Goal: Transaction & Acquisition: Purchase product/service

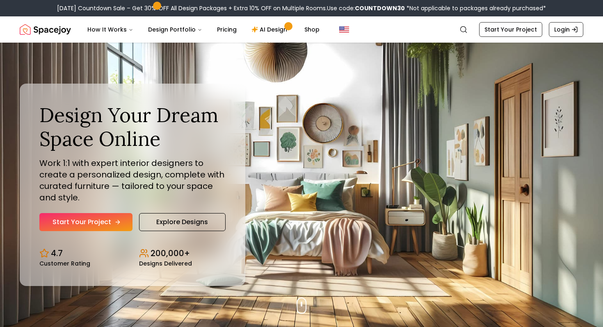
click at [97, 220] on link "Start Your Project" at bounding box center [85, 222] width 93 height 18
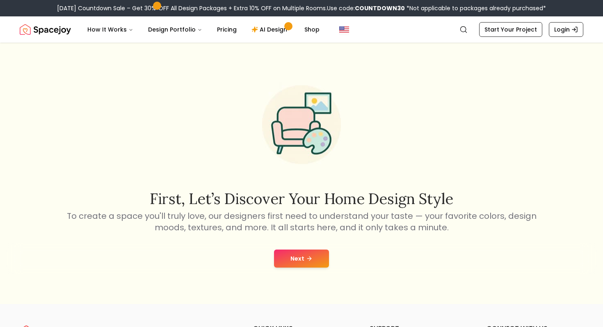
click at [310, 258] on icon at bounding box center [310, 259] width 2 height 4
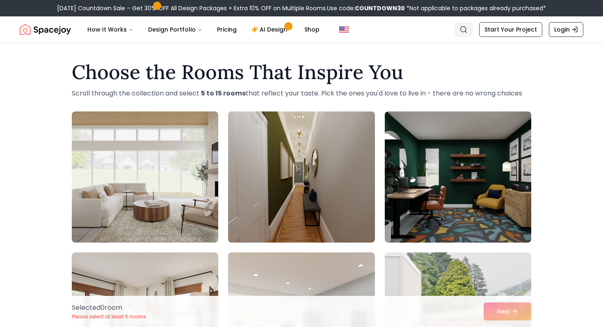
click at [466, 25] on link "Search" at bounding box center [464, 29] width 18 height 15
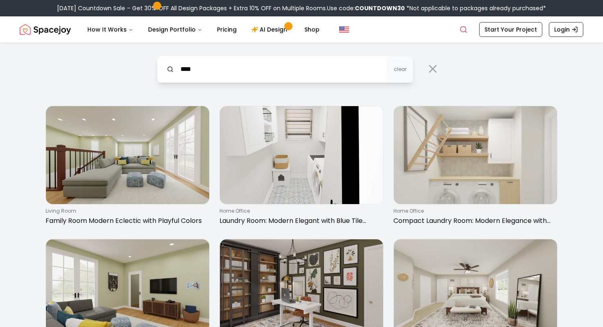
type input "****"
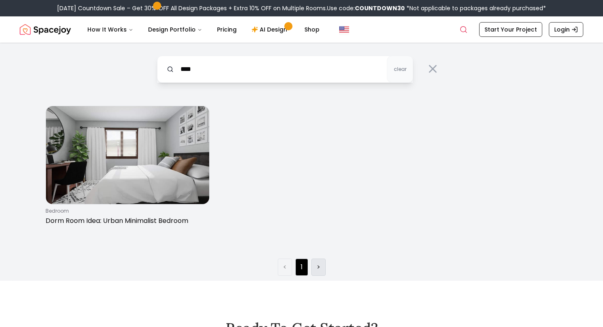
click at [313, 259] on li ">" at bounding box center [318, 267] width 14 height 17
click at [316, 264] on li ">" at bounding box center [318, 267] width 14 height 17
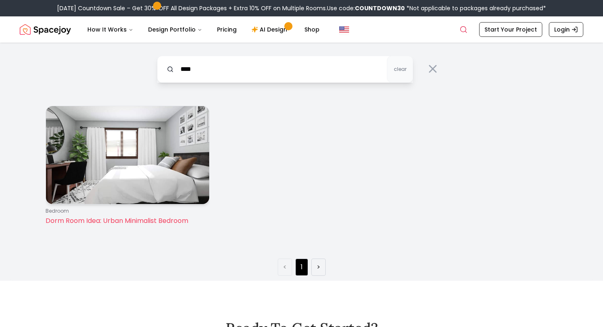
click at [122, 152] on img at bounding box center [127, 155] width 163 height 98
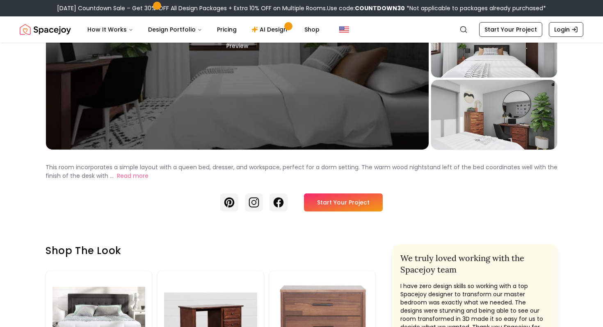
scroll to position [149, 0]
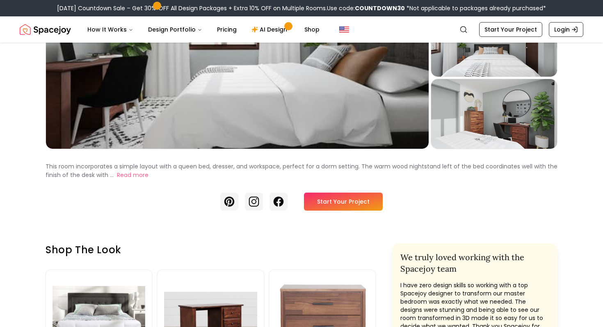
click at [360, 205] on link "Start Your Project" at bounding box center [343, 202] width 79 height 18
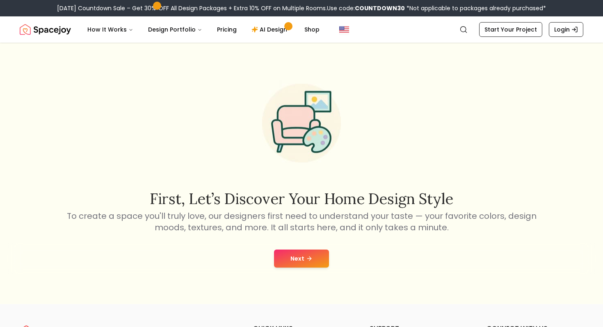
click at [303, 260] on button "Next" at bounding box center [301, 259] width 55 height 18
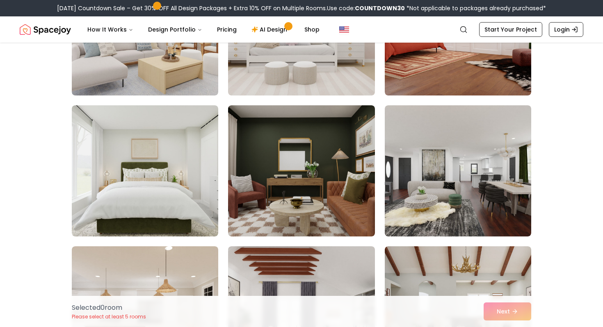
scroll to position [289, 0]
